Goal: Task Accomplishment & Management: Manage account settings

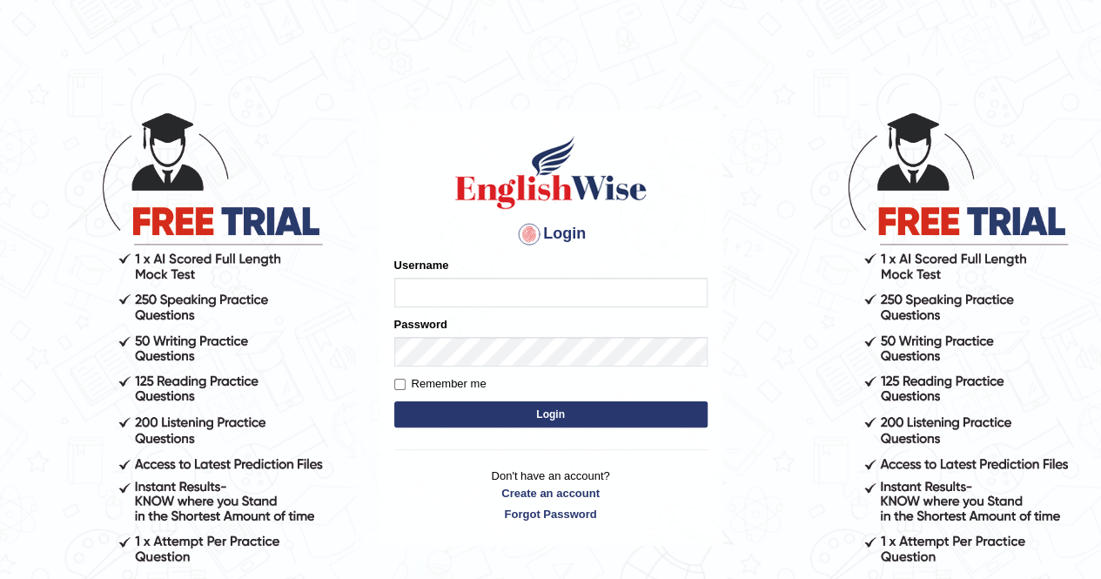
click at [506, 298] on input "Username" at bounding box center [550, 293] width 313 height 30
click at [471, 294] on input "Username" at bounding box center [550, 293] width 313 height 30
type input "v"
type input "d"
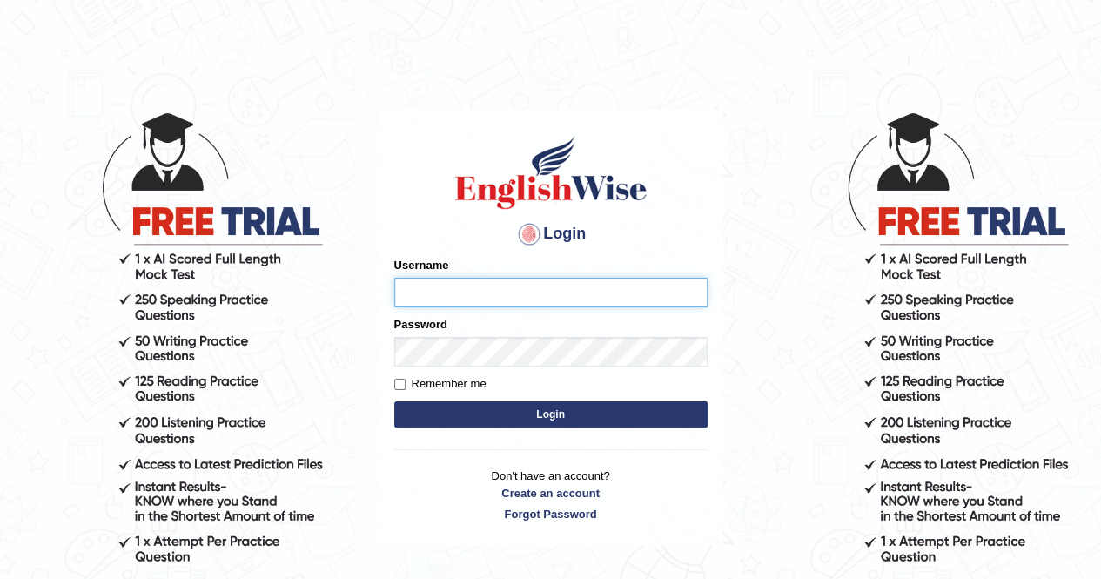
click at [491, 291] on input "Username" at bounding box center [550, 293] width 313 height 30
type input "dee"
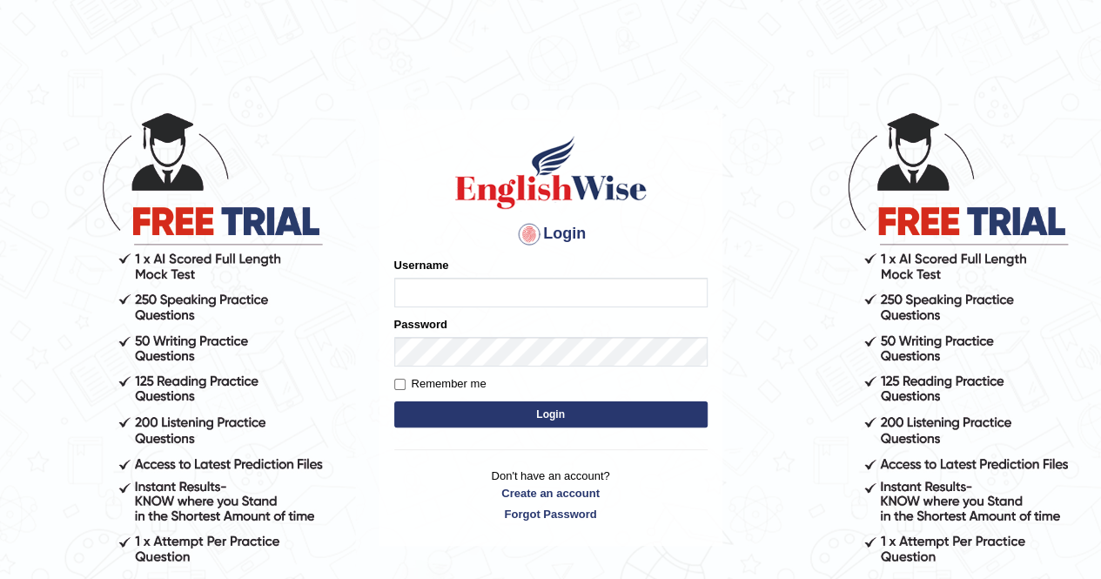
click at [680, 83] on main "Login Please fix the following errors: Username Password Remember me Login Don'…" at bounding box center [551, 301] width 348 height 493
